Goal: Task Accomplishment & Management: Use online tool/utility

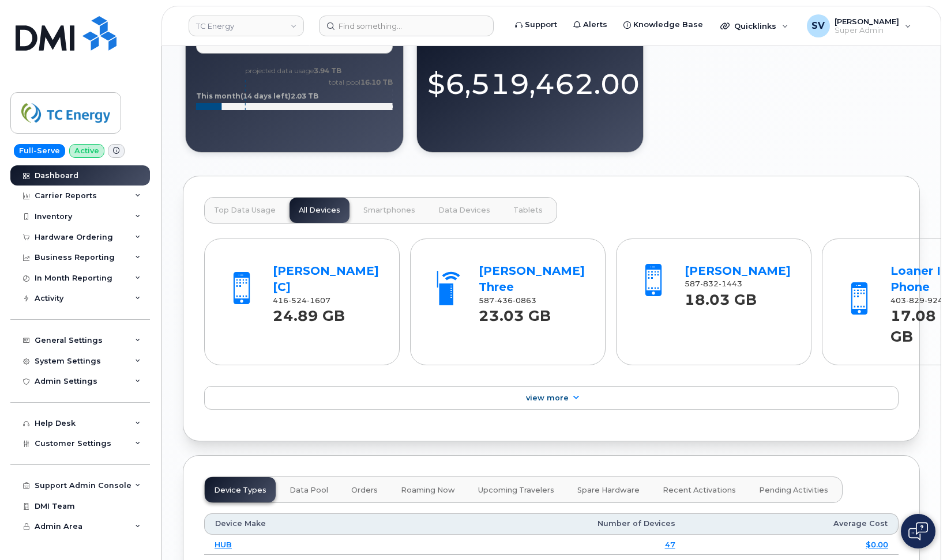
scroll to position [1001, 0]
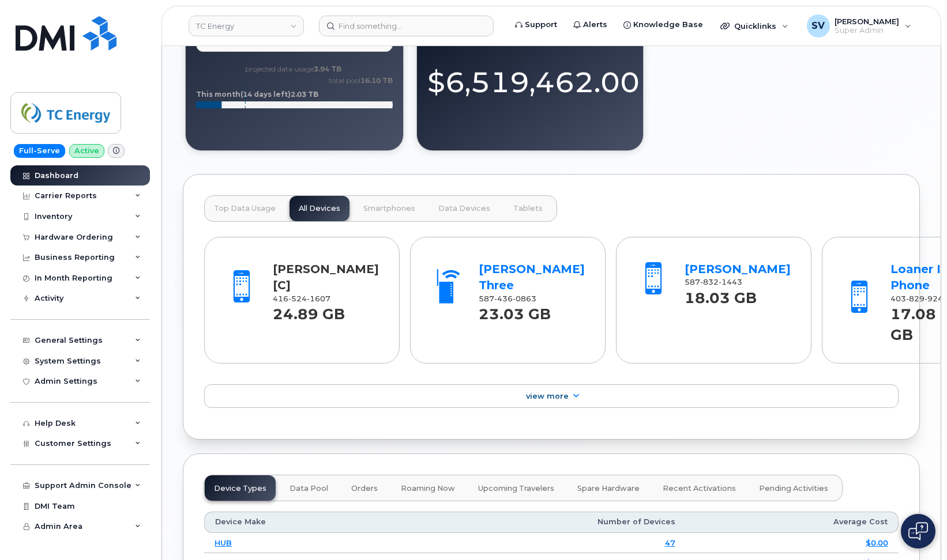
click at [285, 270] on link "[PERSON_NAME] [C]" at bounding box center [326, 277] width 106 height 31
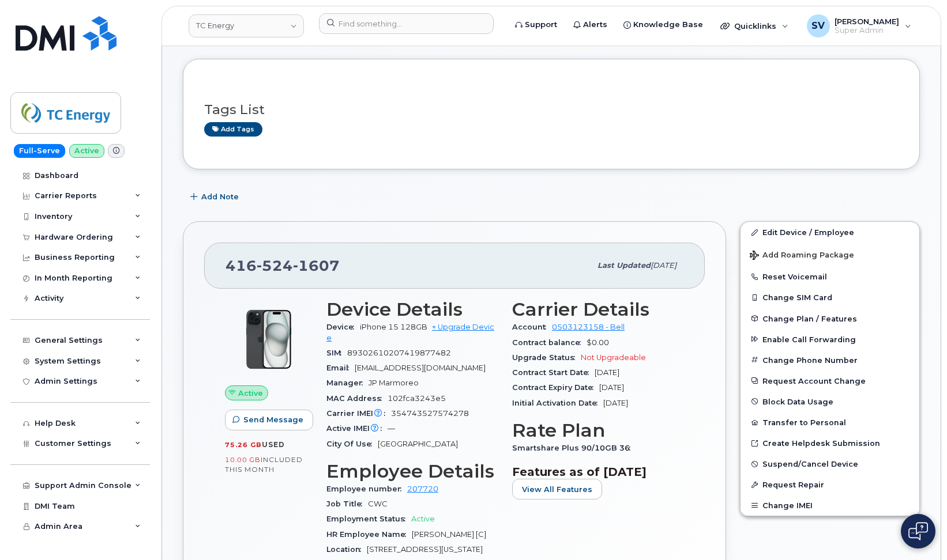
scroll to position [66, 0]
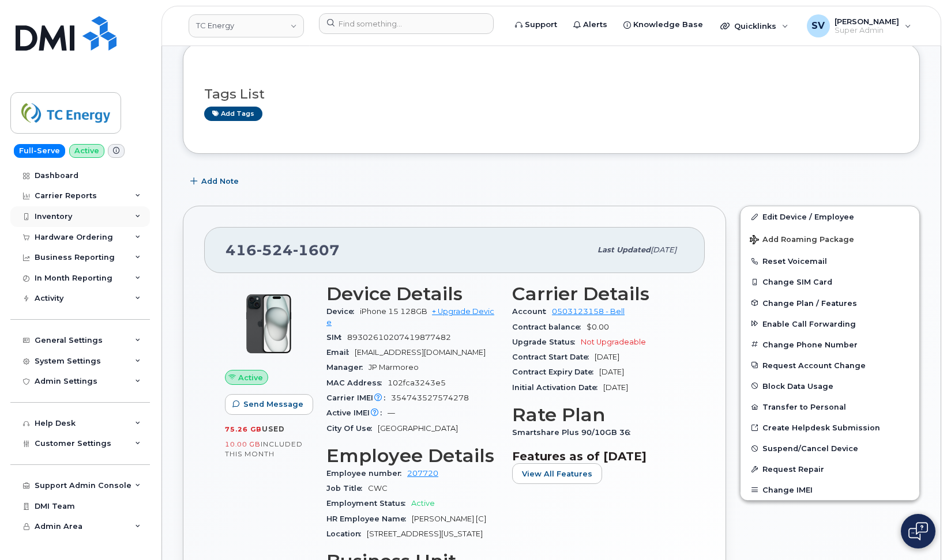
click at [100, 207] on div "Inventory" at bounding box center [80, 216] width 140 height 21
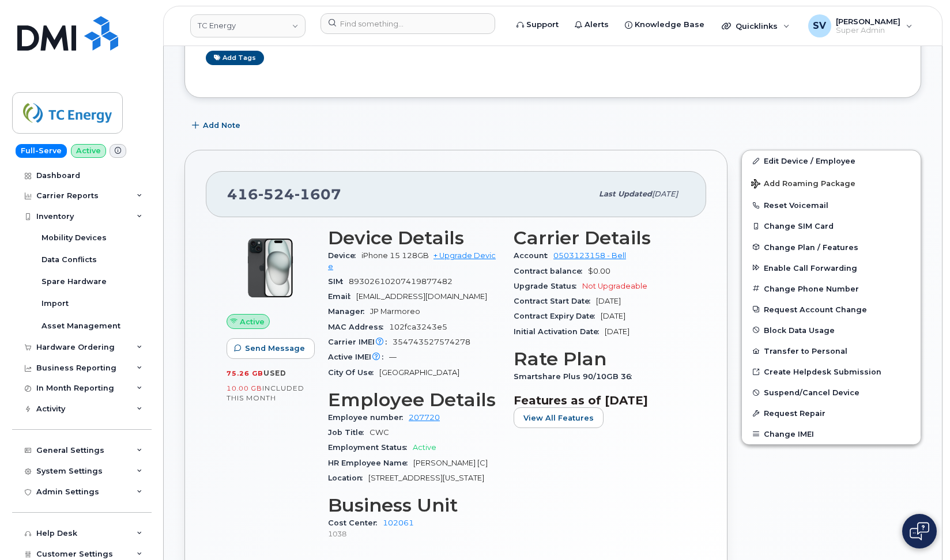
scroll to position [123, 0]
click at [777, 180] on span "Add Roaming Package" at bounding box center [802, 184] width 104 height 11
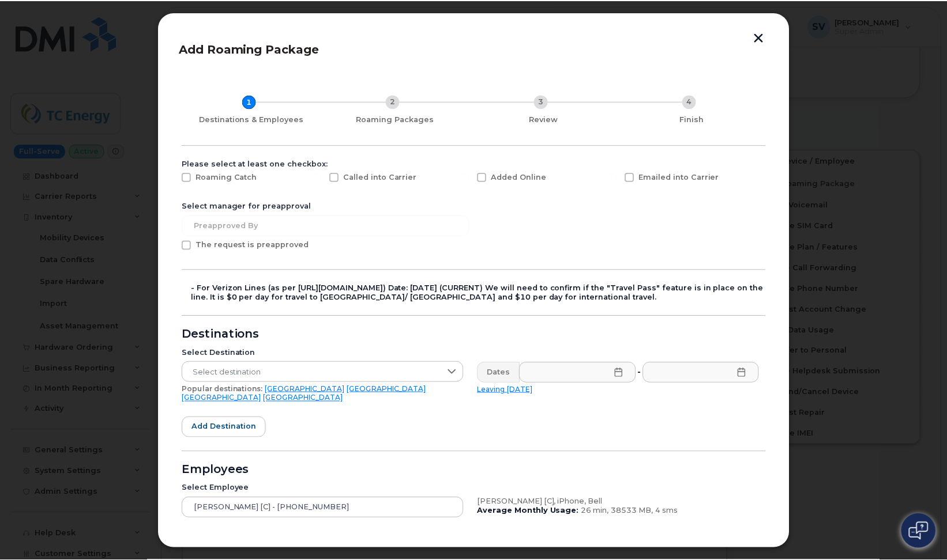
scroll to position [0, 0]
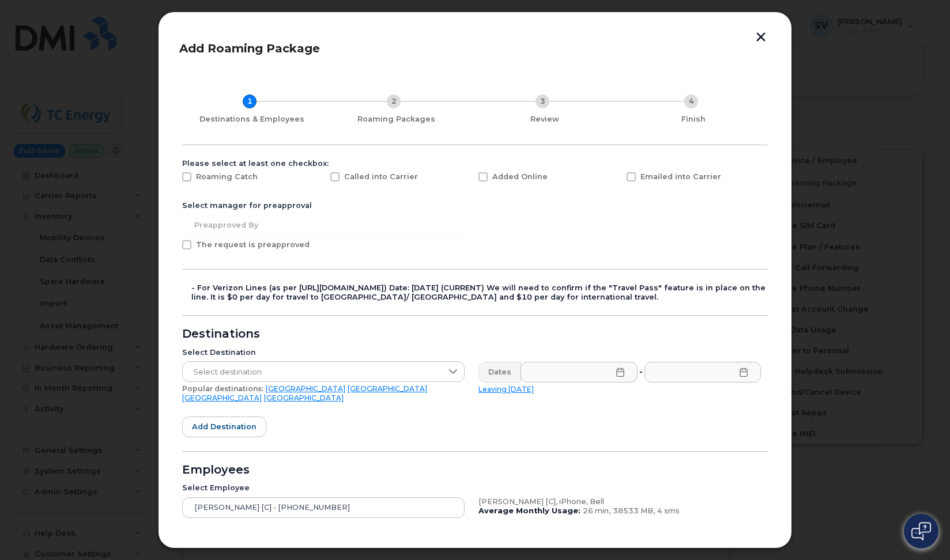
click at [761, 33] on button "button" at bounding box center [760, 38] width 17 height 12
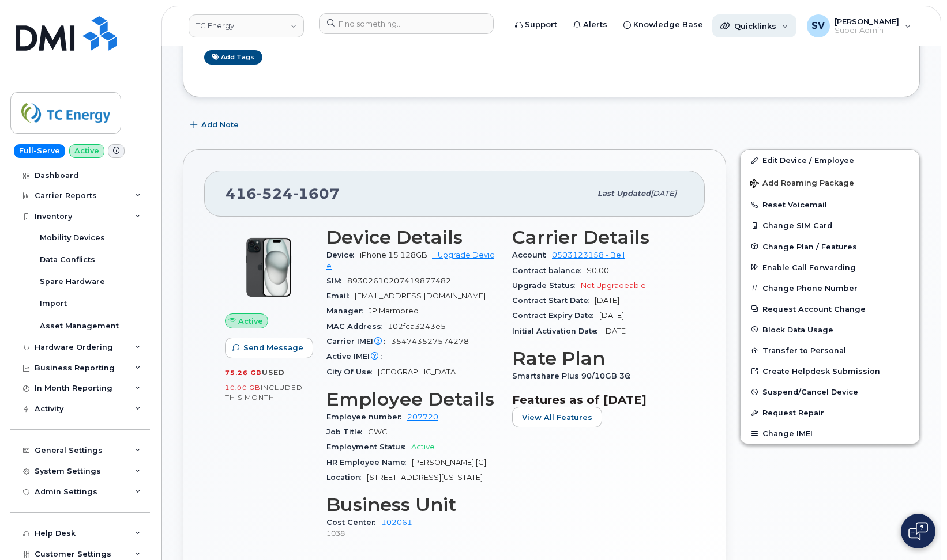
click at [768, 27] on span "Quicklinks" at bounding box center [755, 25] width 42 height 9
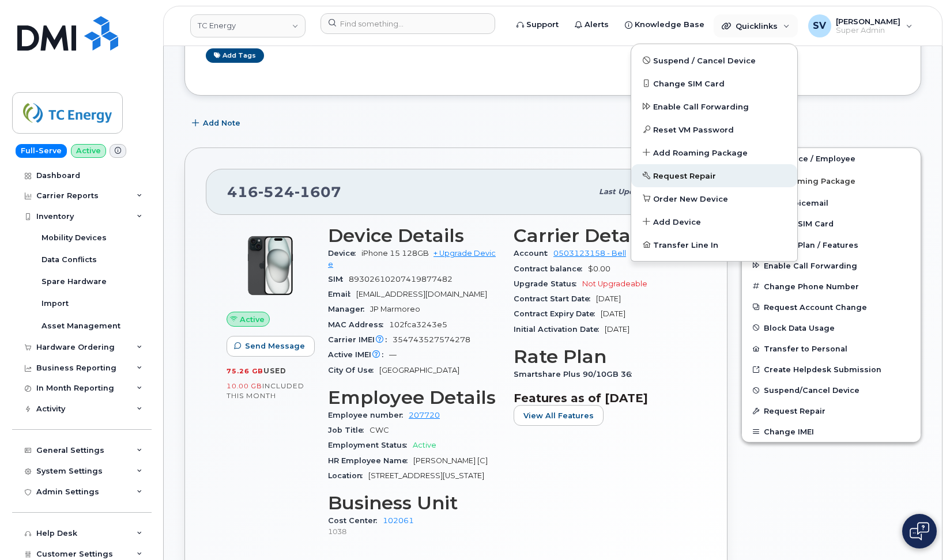
scroll to position [123, 0]
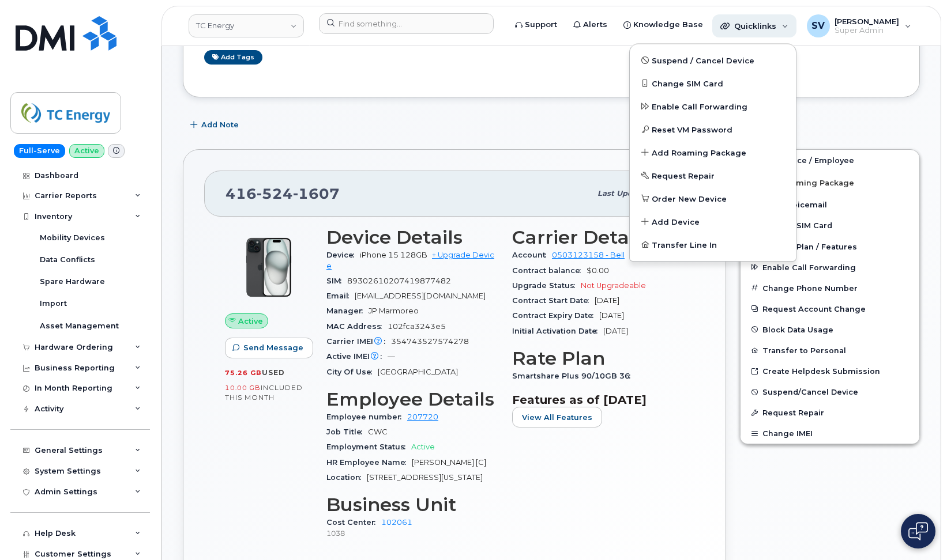
click at [790, 28] on div "Quicklinks" at bounding box center [754, 25] width 84 height 23
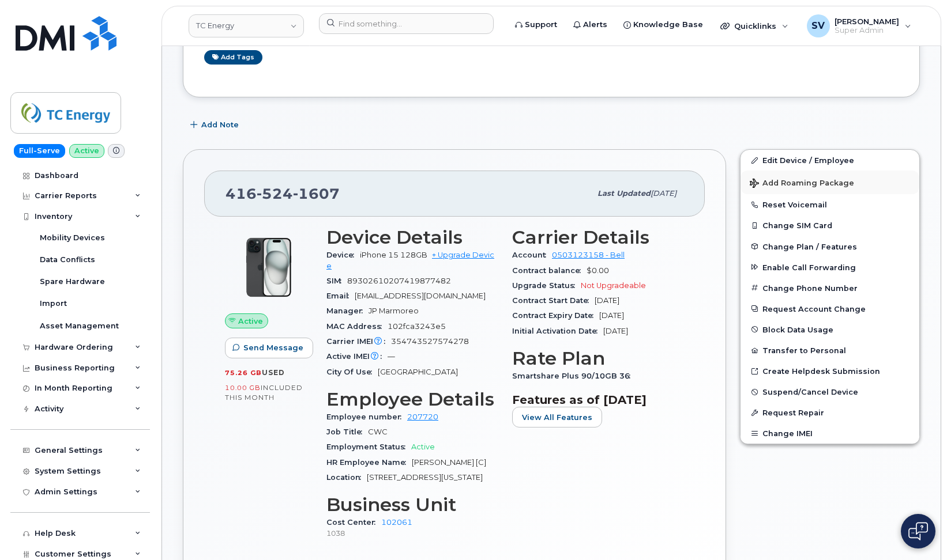
click at [782, 182] on span "Add Roaming Package" at bounding box center [802, 184] width 104 height 11
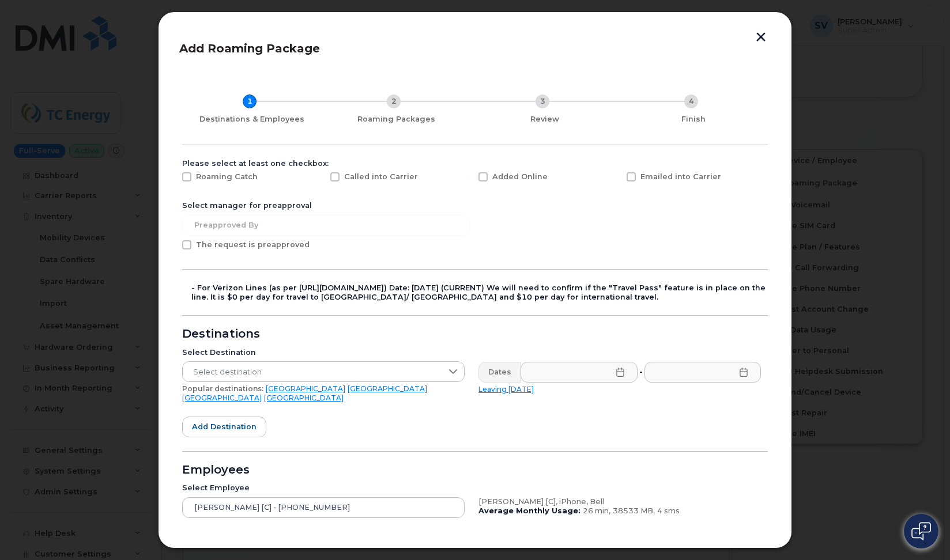
click at [753, 32] on div "Add Roaming Package 1 Destinations & Employees 2 Roaming Packages 3 Review 4 Fi…" at bounding box center [475, 280] width 634 height 537
click at [761, 36] on button "button" at bounding box center [760, 38] width 17 height 12
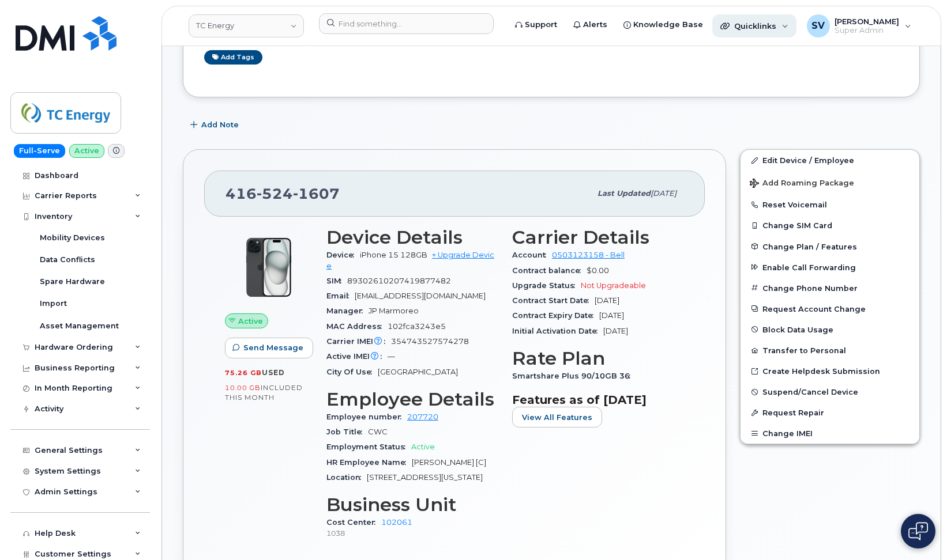
click at [773, 29] on span "Quicklinks" at bounding box center [755, 25] width 42 height 9
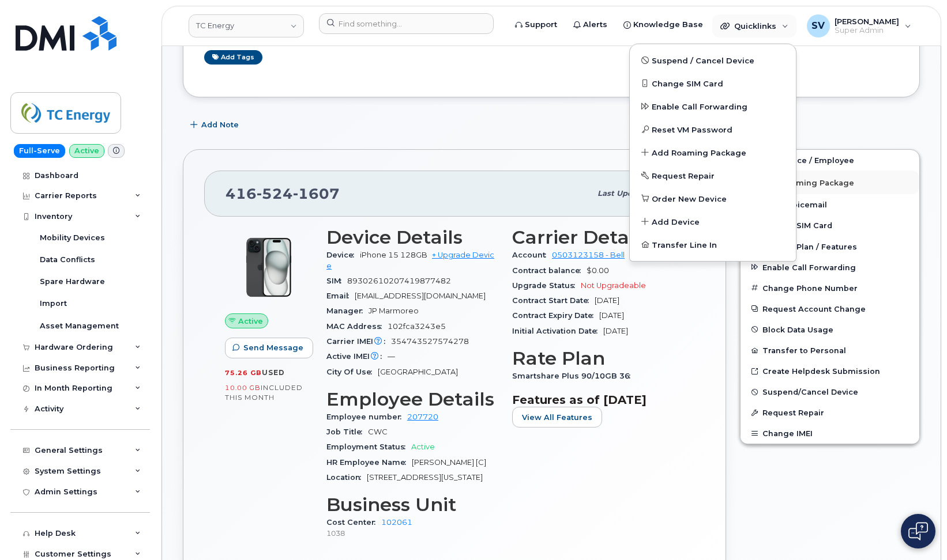
click at [828, 180] on span "Add Roaming Package" at bounding box center [802, 184] width 104 height 11
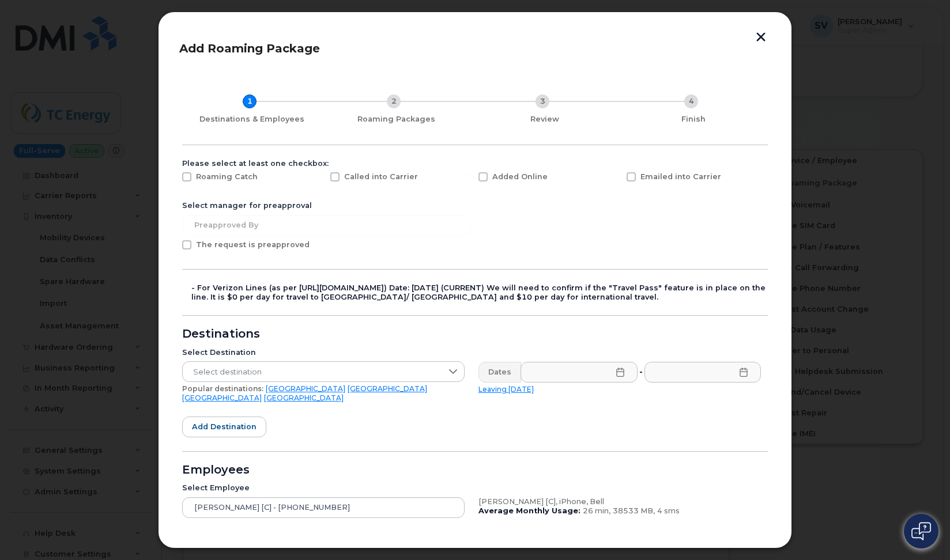
scroll to position [0, 0]
